Goal: Find specific page/section: Locate a particular part of the current website

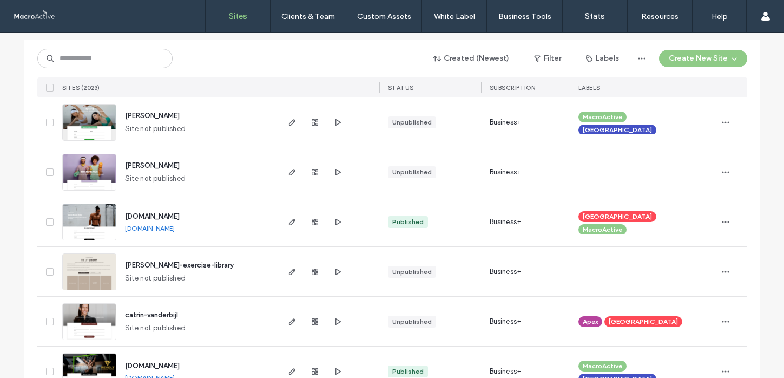
scroll to position [122, 0]
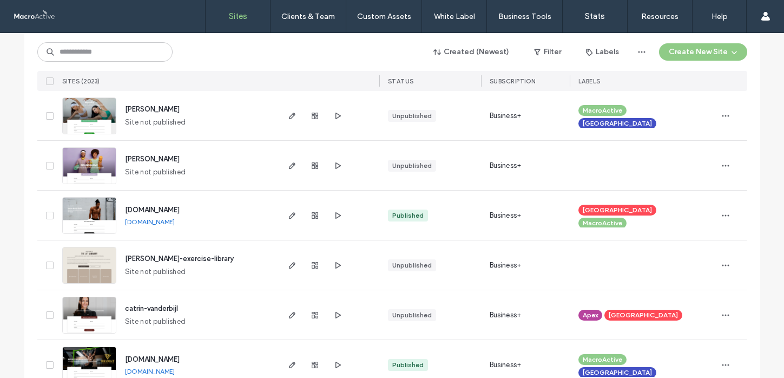
click at [153, 220] on link "[DOMAIN_NAME]" at bounding box center [150, 221] width 50 height 8
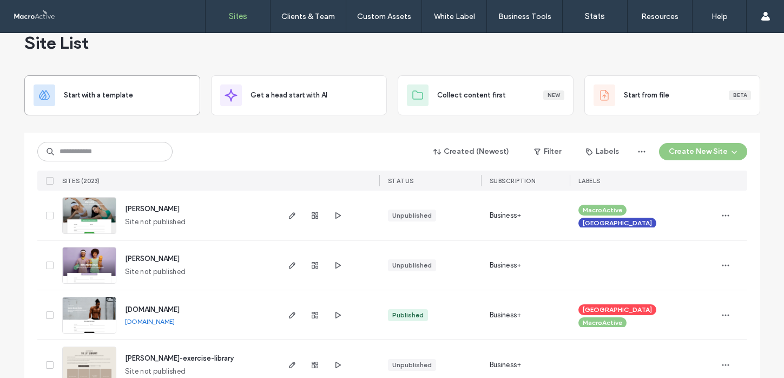
scroll to position [7, 0]
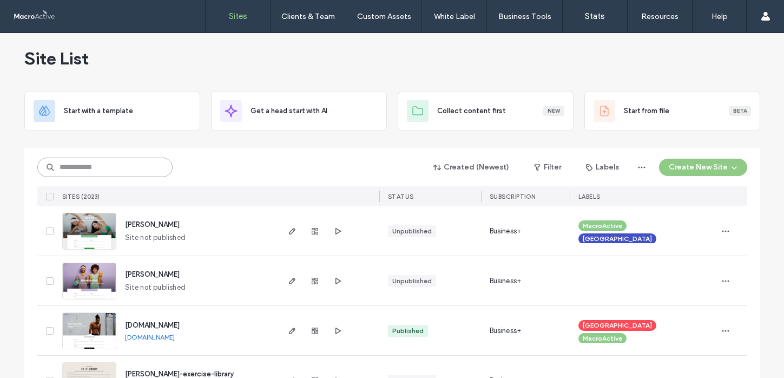
click at [92, 168] on input at bounding box center [104, 166] width 135 height 19
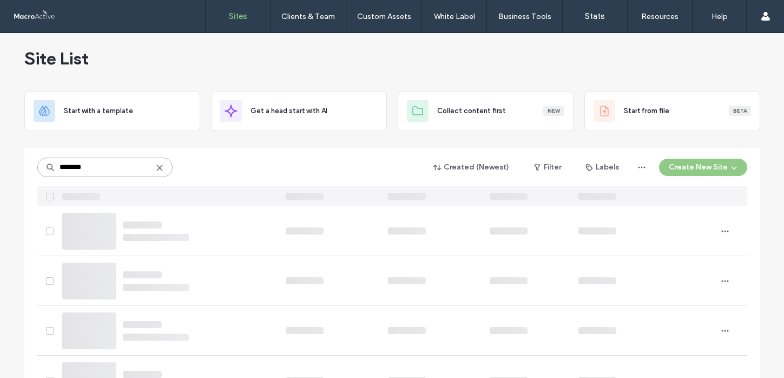
type input "********"
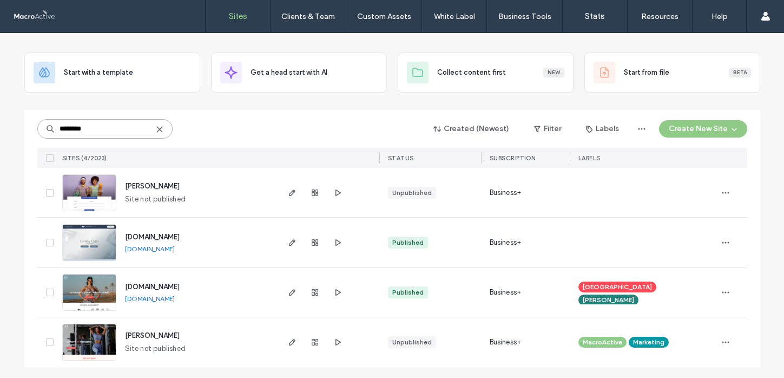
scroll to position [48, 0]
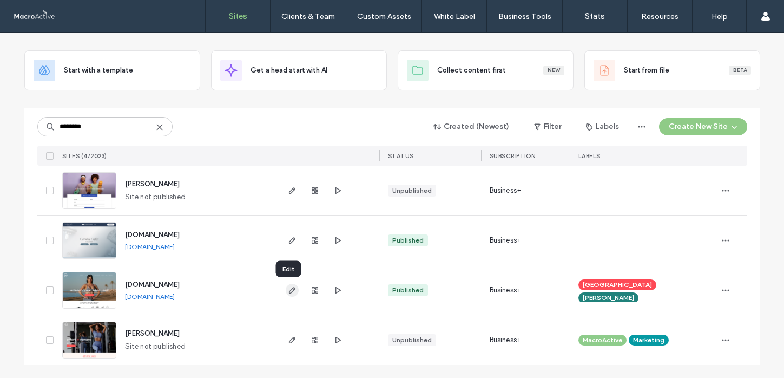
click at [288, 292] on use "button" at bounding box center [291, 290] width 6 height 6
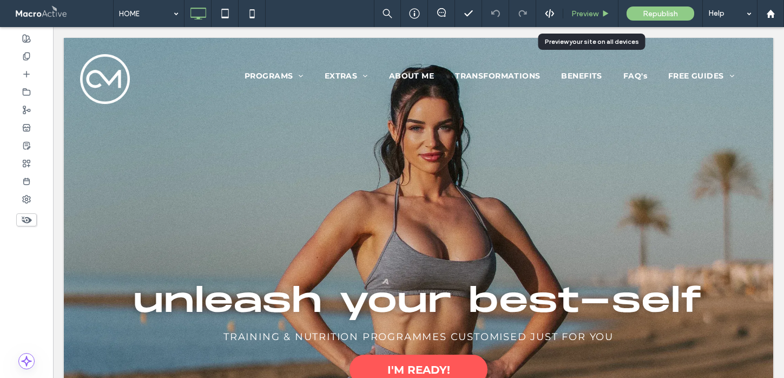
click at [585, 10] on span "Preview" at bounding box center [584, 13] width 27 height 9
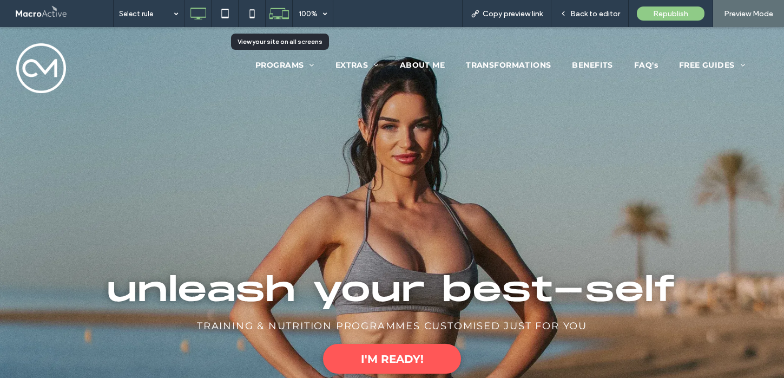
click at [286, 15] on icon at bounding box center [279, 13] width 21 height 21
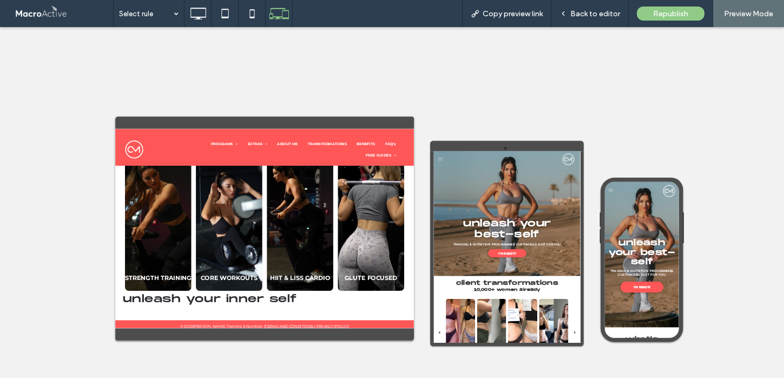
scroll to position [4514, 0]
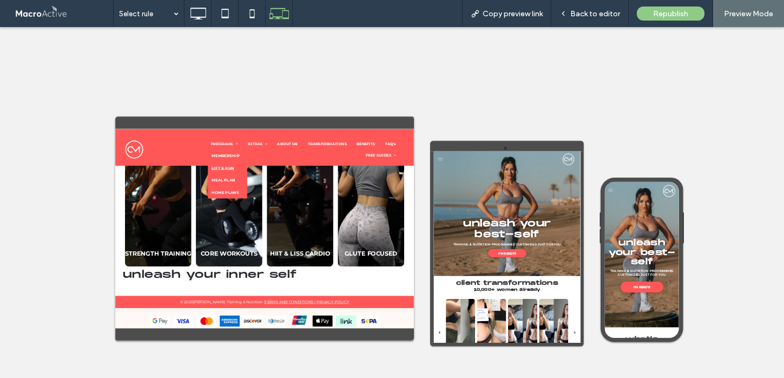
click at [352, 216] on span "LIFT & RUN" at bounding box center [349, 213] width 50 height 10
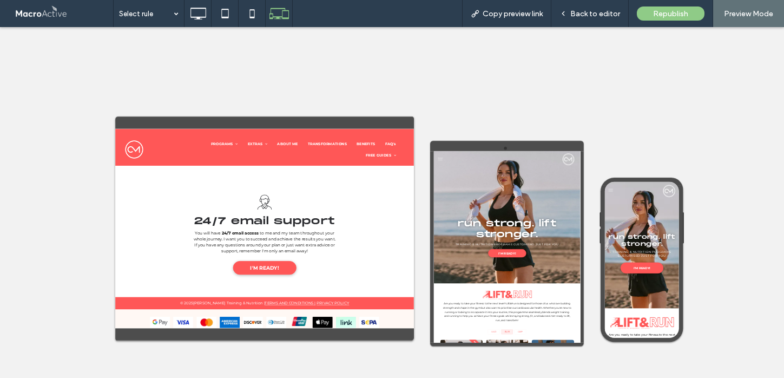
scroll to position [8, 0]
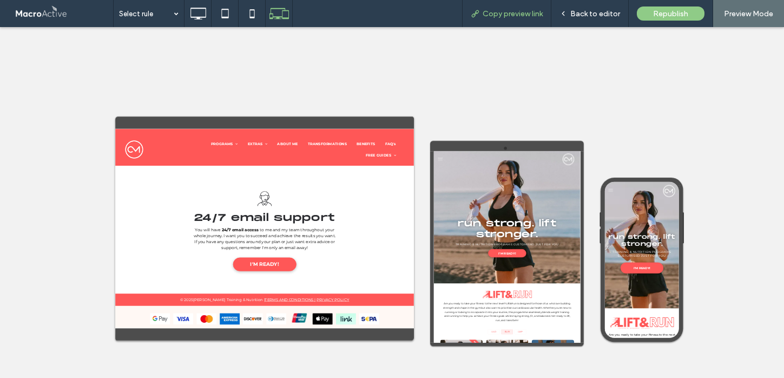
click at [524, 17] on span "Copy preview link" at bounding box center [513, 13] width 60 height 9
